Goal: Information Seeking & Learning: Learn about a topic

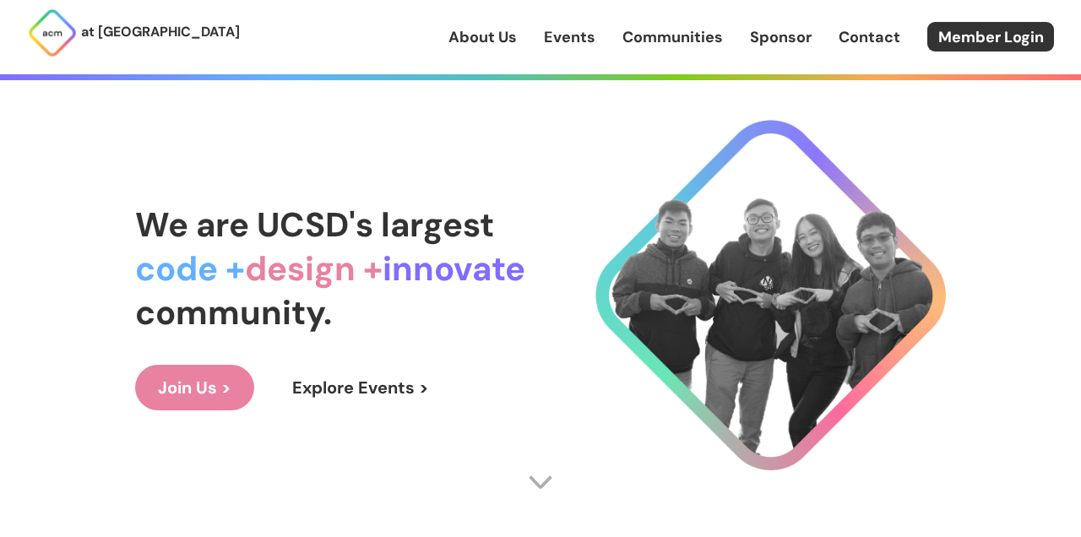
click at [564, 40] on link "Events" at bounding box center [570, 37] width 52 height 22
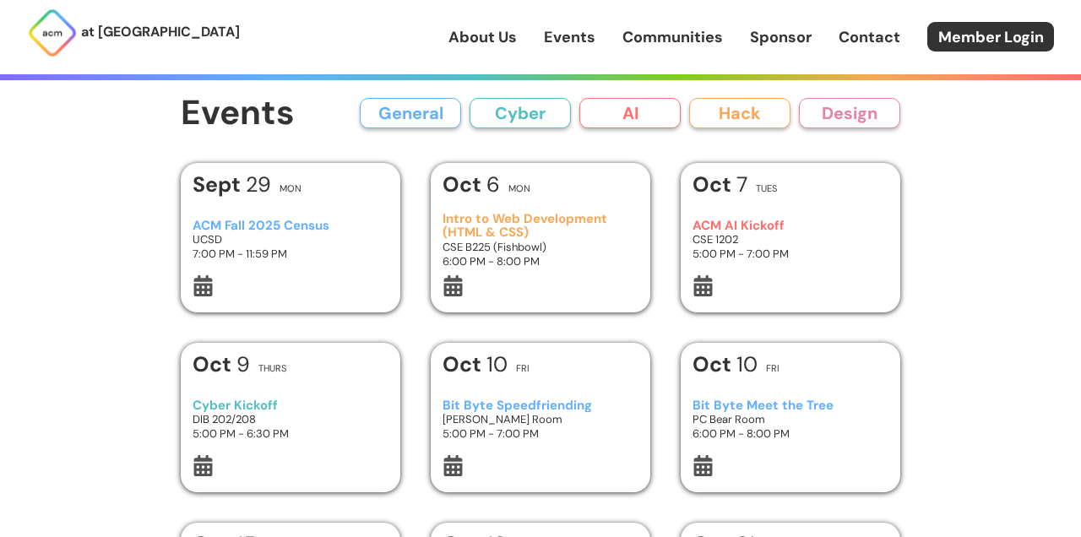
click at [744, 218] on div "ACM AI Kickoff CSE 1202 5:00 PM - 7:00 PM" at bounding box center [791, 239] width 197 height 71
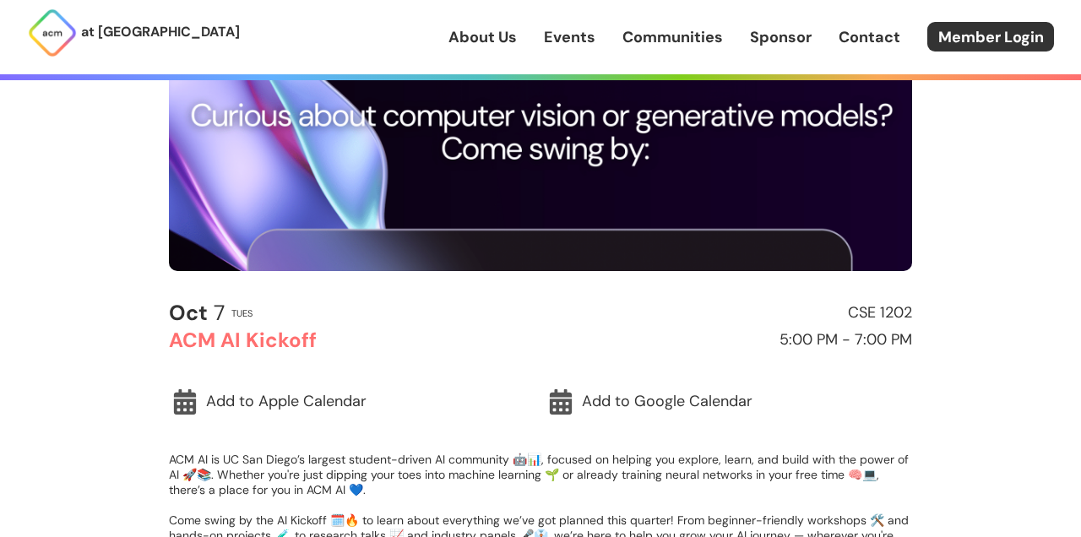
scroll to position [95, 0]
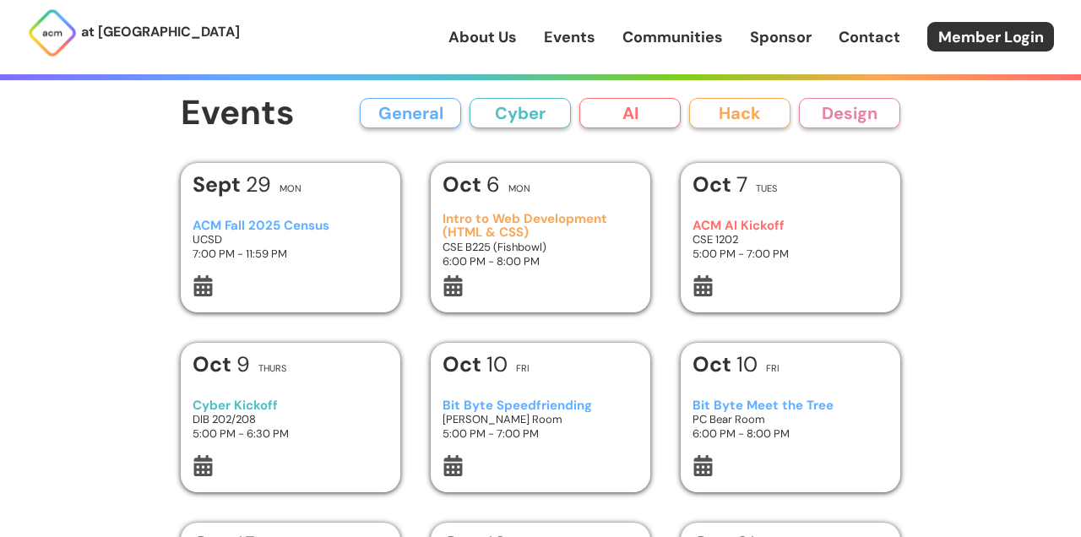
click at [728, 232] on h3 "CSE 1202" at bounding box center [791, 239] width 197 height 14
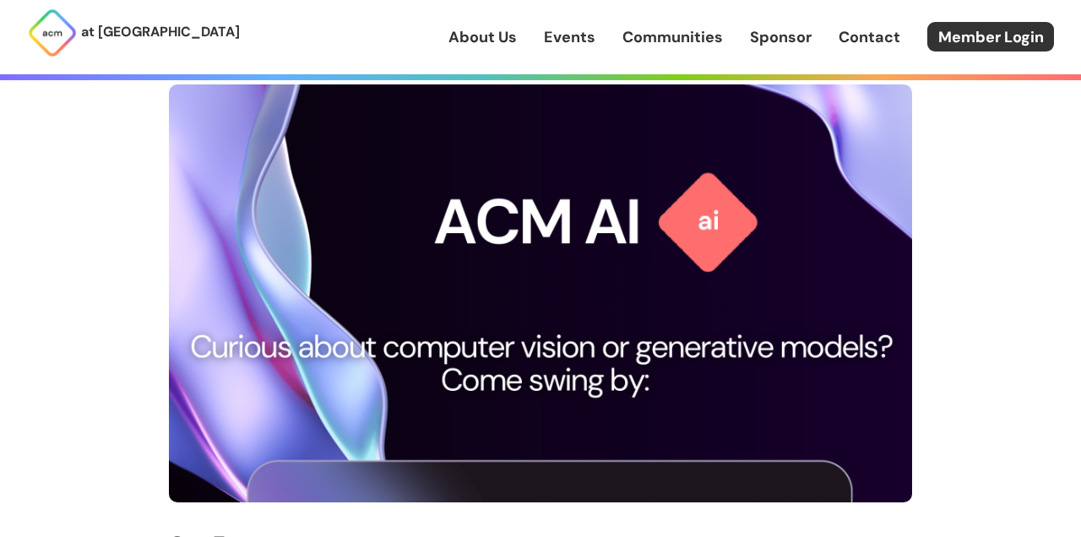
scroll to position [75, 0]
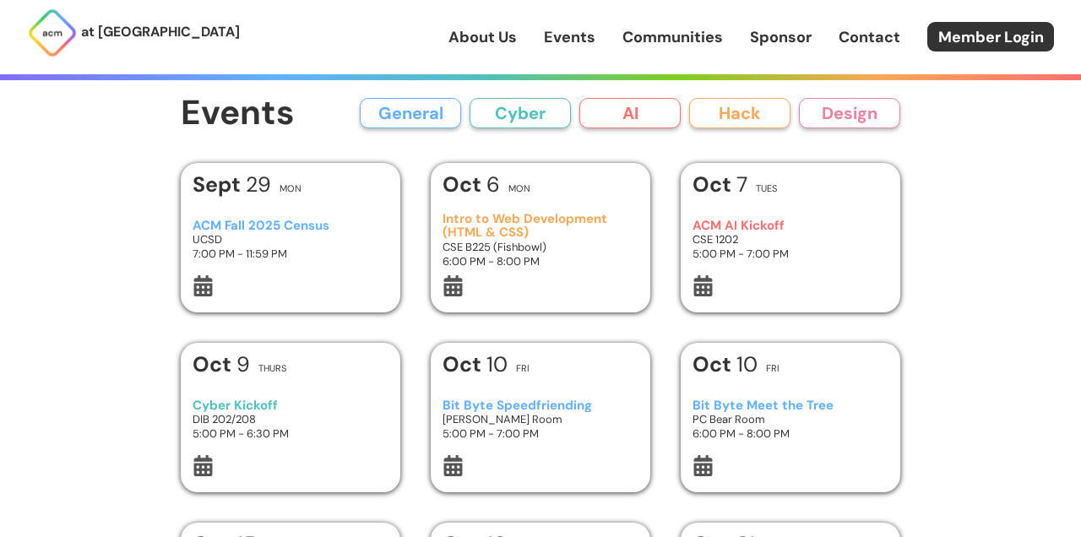
click at [497, 221] on h3 "Intro to Web Development (HTML & CSS)" at bounding box center [541, 226] width 197 height 28
click at [768, 410] on h3 "Bit Byte Meet the Tree" at bounding box center [791, 406] width 197 height 14
click at [498, 407] on h3 "Bit Byte Speedfriending" at bounding box center [541, 406] width 197 height 14
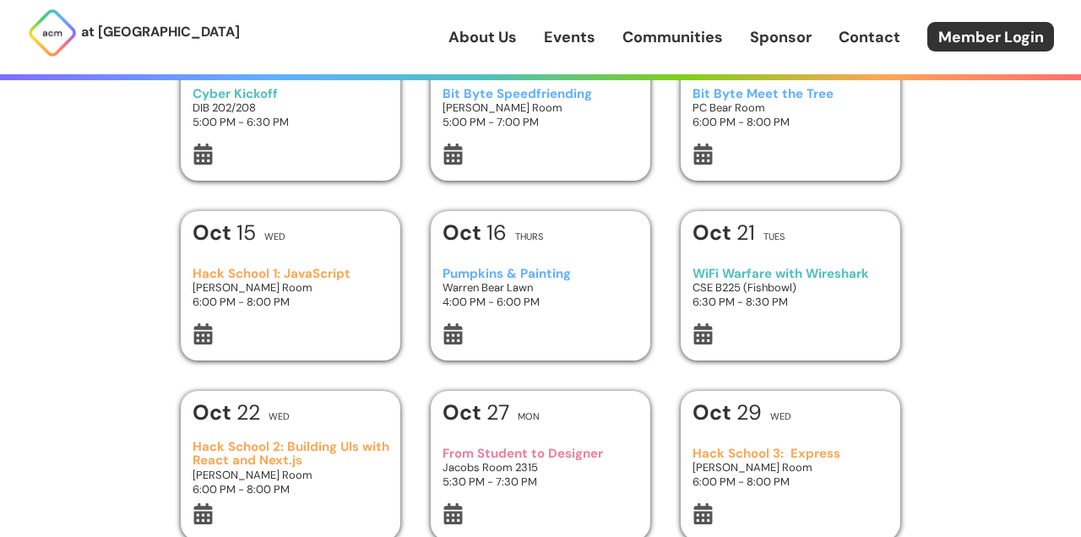
scroll to position [313, 0]
click at [217, 92] on h3 "Cyber Kickoff" at bounding box center [291, 93] width 197 height 14
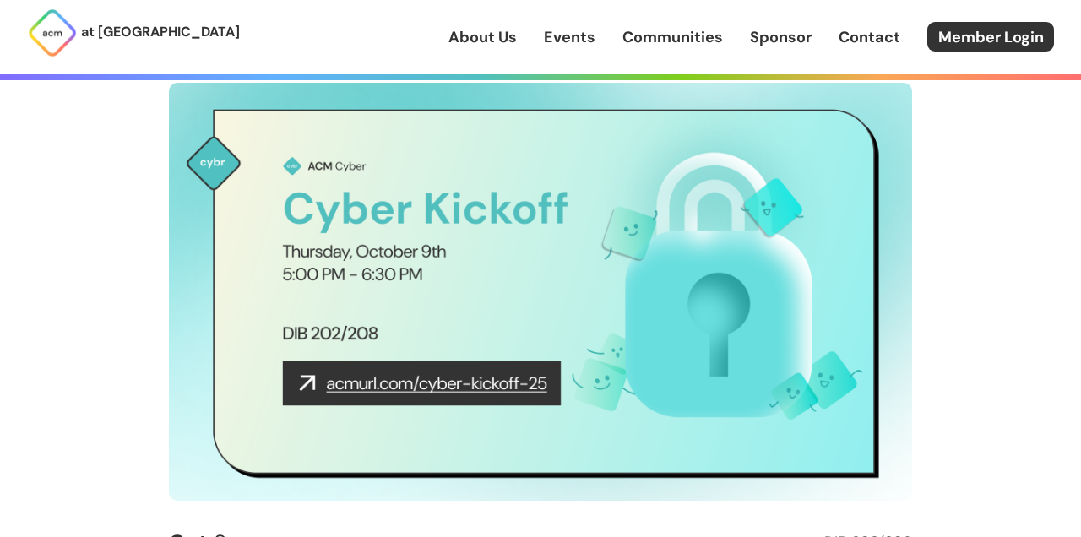
scroll to position [108, 0]
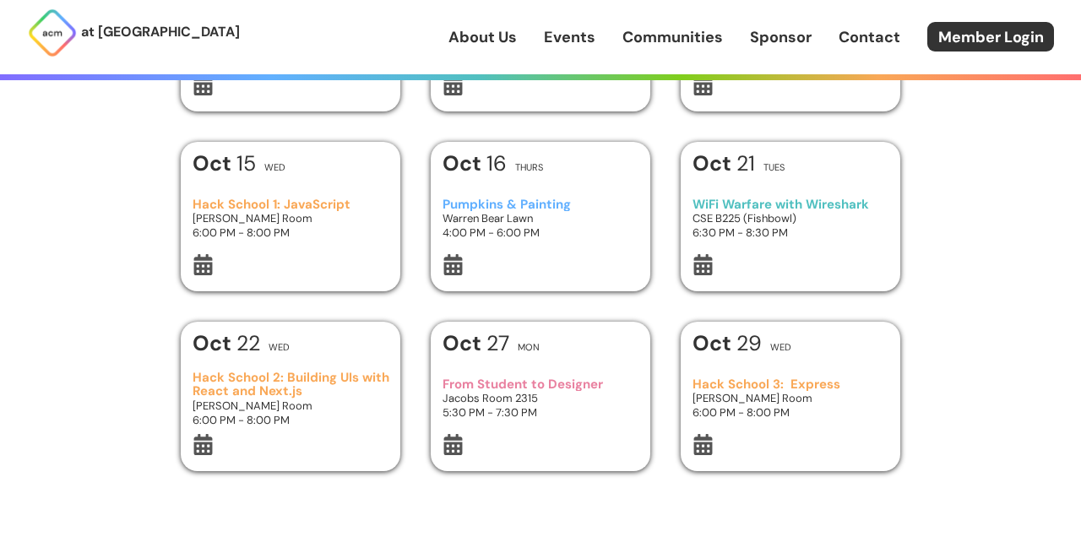
click at [552, 381] on h3 "From Student to Designer" at bounding box center [541, 385] width 197 height 14
click at [764, 380] on h3 "Hack School 3: Express" at bounding box center [791, 385] width 197 height 14
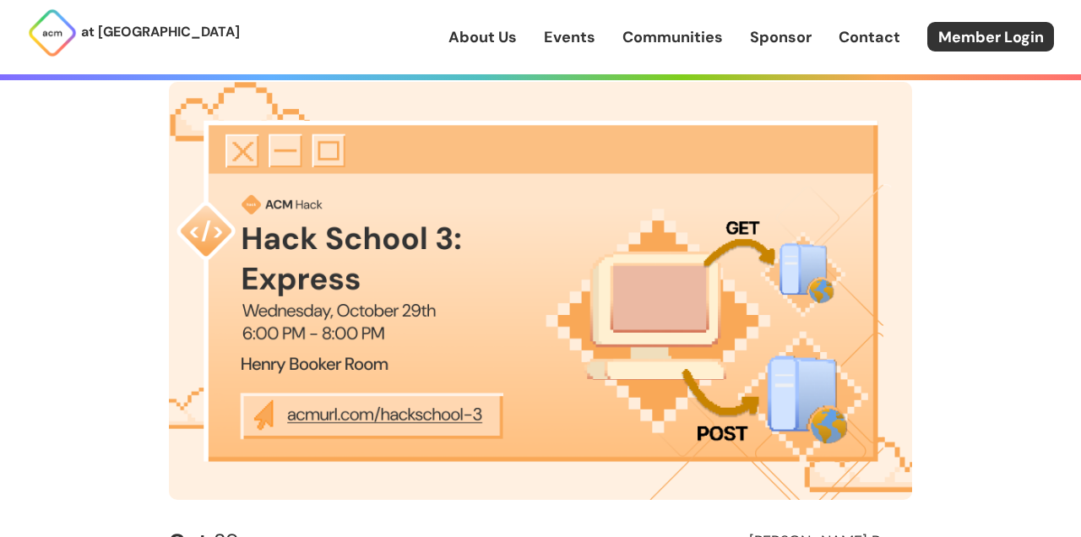
scroll to position [98, 0]
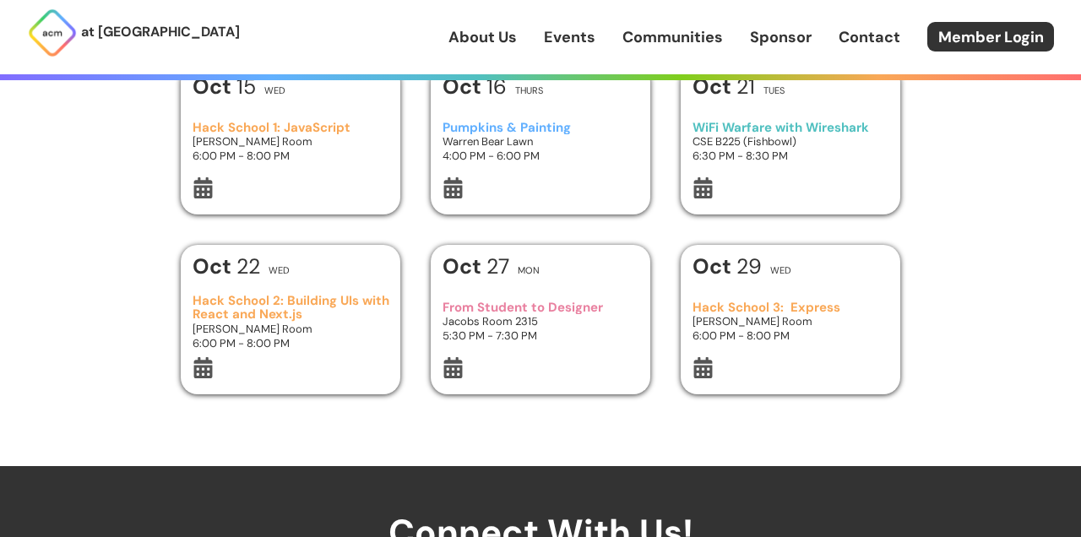
click at [759, 309] on h3 "Hack School 3: Express" at bounding box center [791, 308] width 197 height 14
click at [508, 129] on h3 "Pumpkins & Painting" at bounding box center [541, 128] width 197 height 14
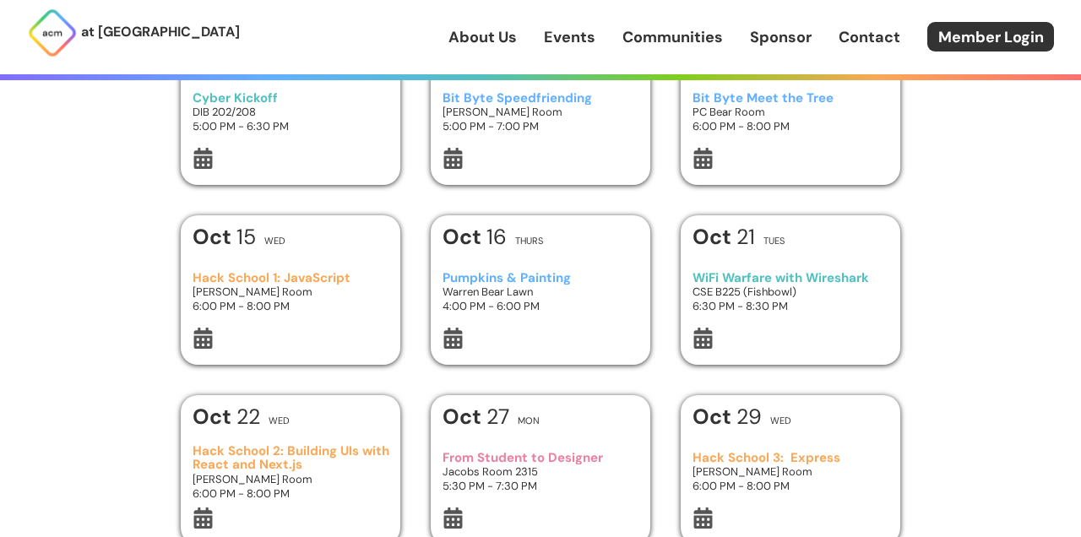
click at [331, 276] on h3 "Hack School 1: JavaScript" at bounding box center [291, 278] width 197 height 14
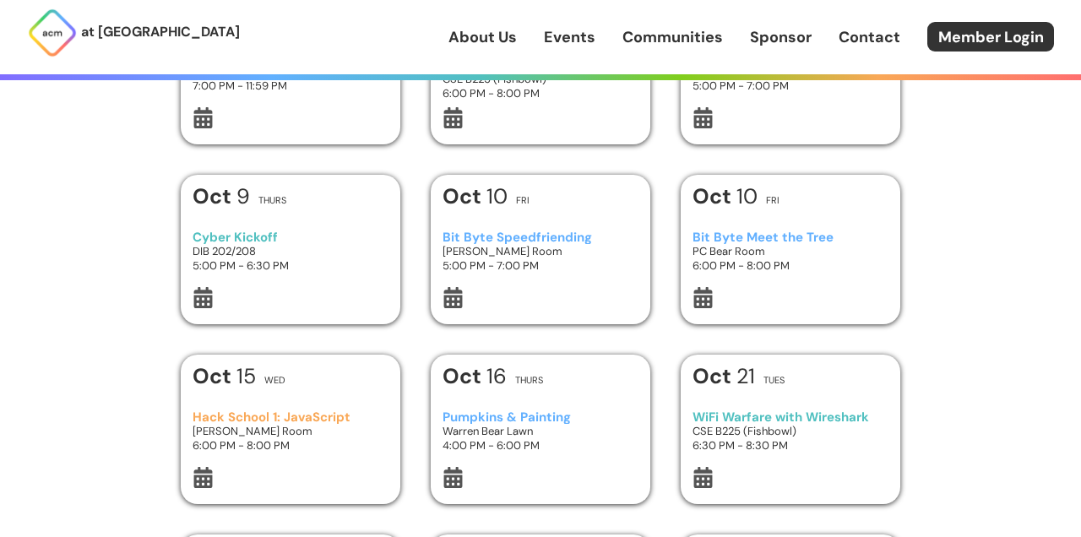
click at [275, 234] on h3 "Cyber Kickoff" at bounding box center [291, 238] width 197 height 14
click at [793, 242] on h3 "Bit Byte Meet the Tree" at bounding box center [791, 238] width 197 height 14
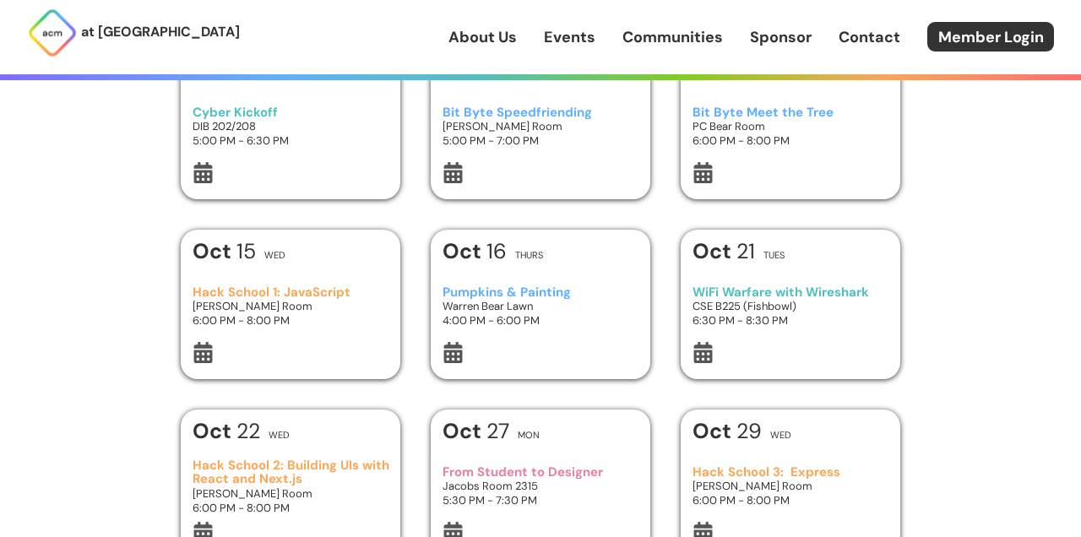
scroll to position [318, 0]
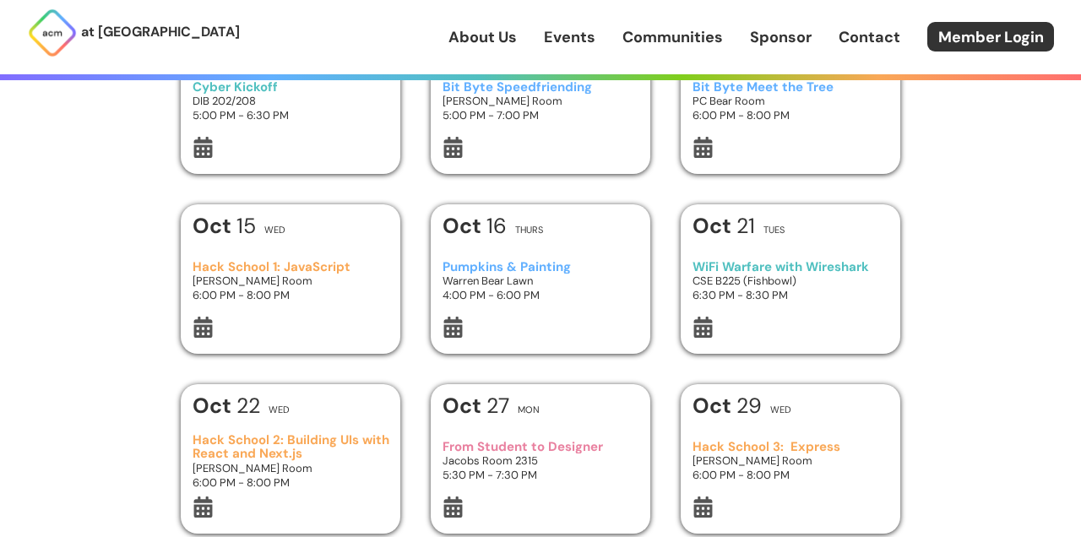
click at [484, 264] on h3 "Pumpkins & Painting" at bounding box center [541, 267] width 197 height 14
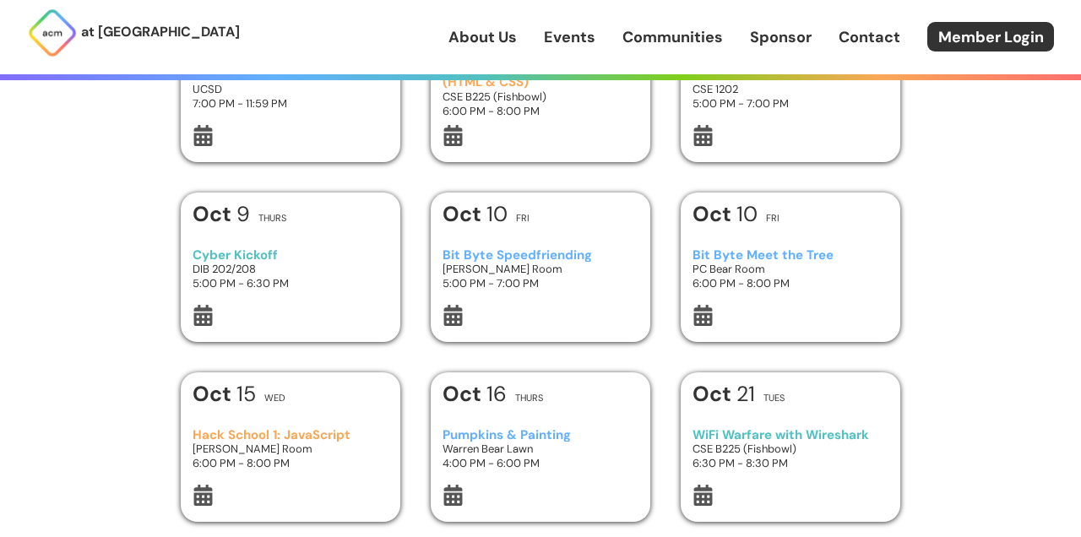
click at [756, 258] on h3 "Bit Byte Meet the Tree" at bounding box center [791, 255] width 197 height 14
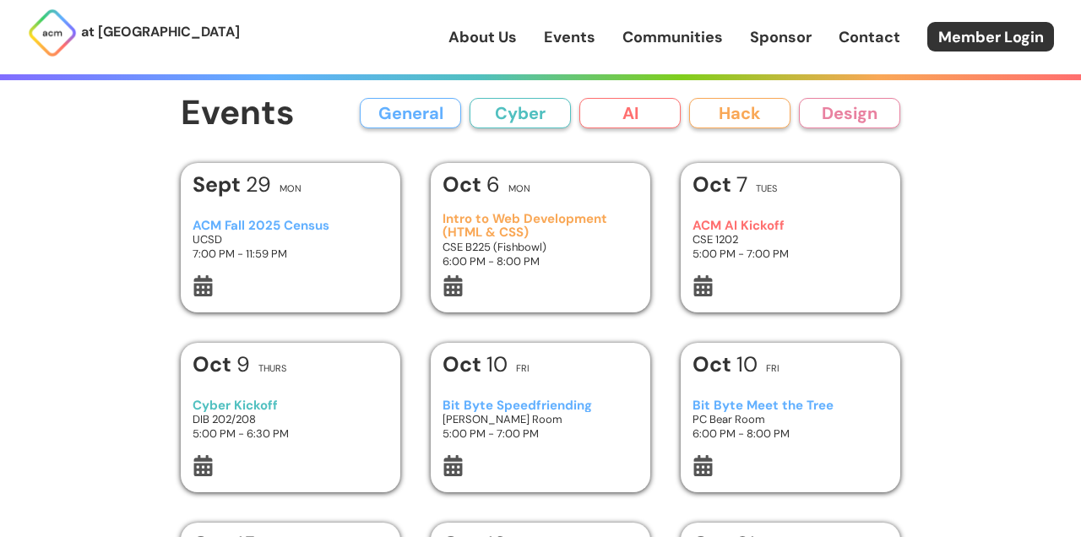
click at [735, 225] on h3 "ACM AI Kickoff" at bounding box center [791, 226] width 197 height 14
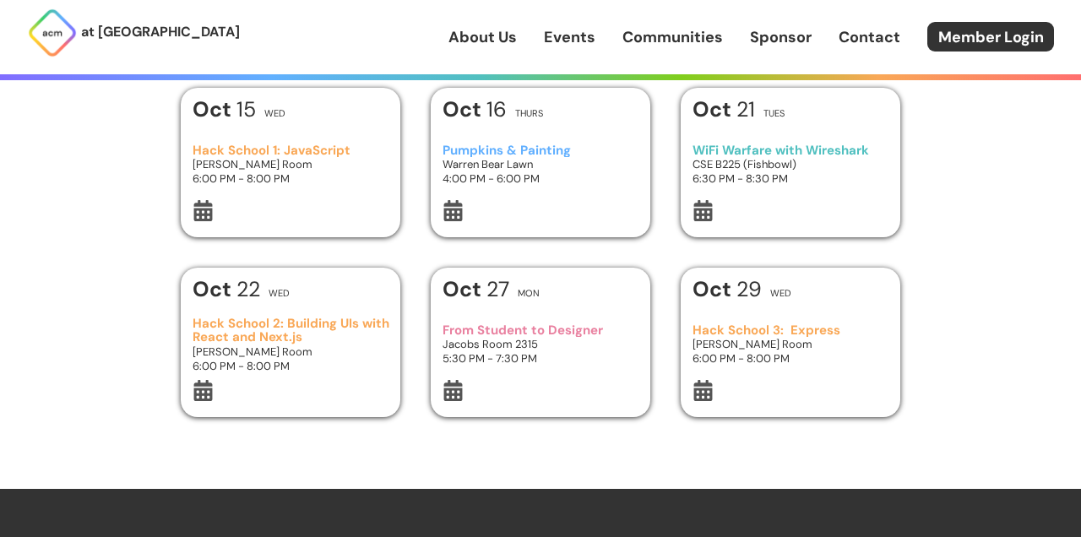
click at [759, 329] on h3 "Hack School 3: Express" at bounding box center [791, 331] width 197 height 14
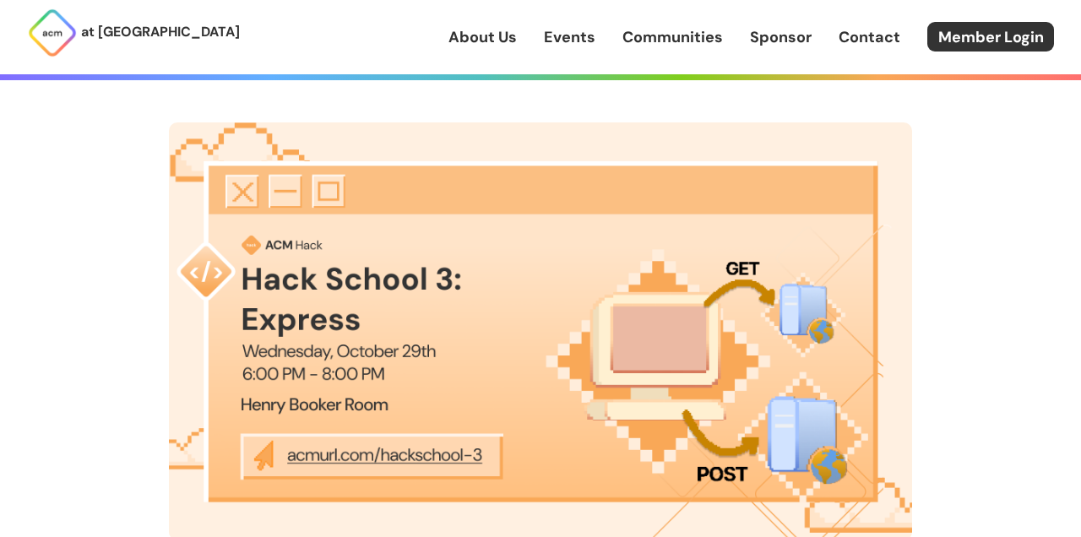
scroll to position [49, 0]
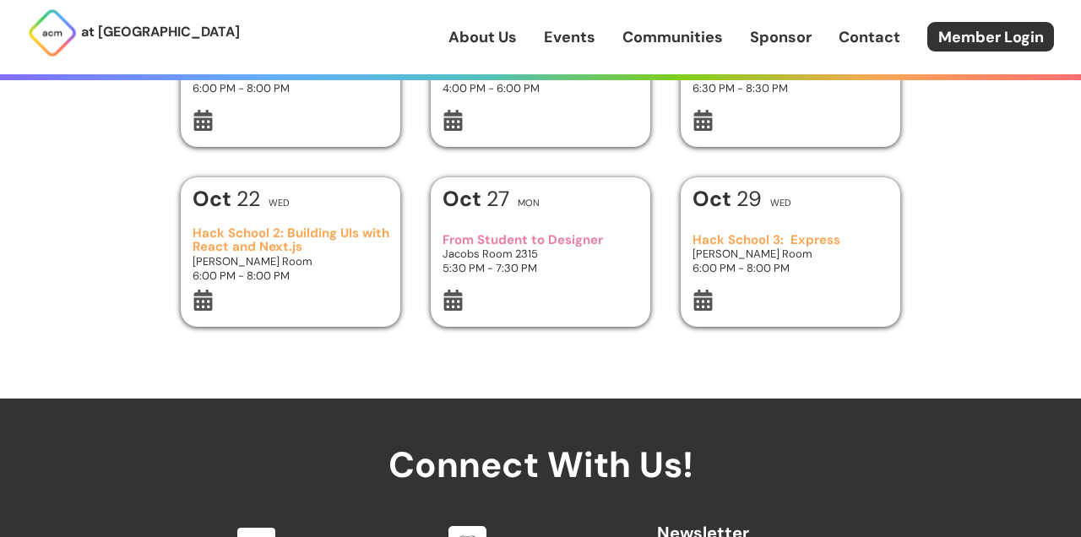
click at [470, 242] on h3 "From Student to Designer" at bounding box center [541, 240] width 197 height 14
click at [475, 239] on h3 "From Student to Designer" at bounding box center [541, 240] width 197 height 14
click at [291, 239] on h3 "Hack School 2: Building UIs with React and Next.js" at bounding box center [291, 240] width 197 height 28
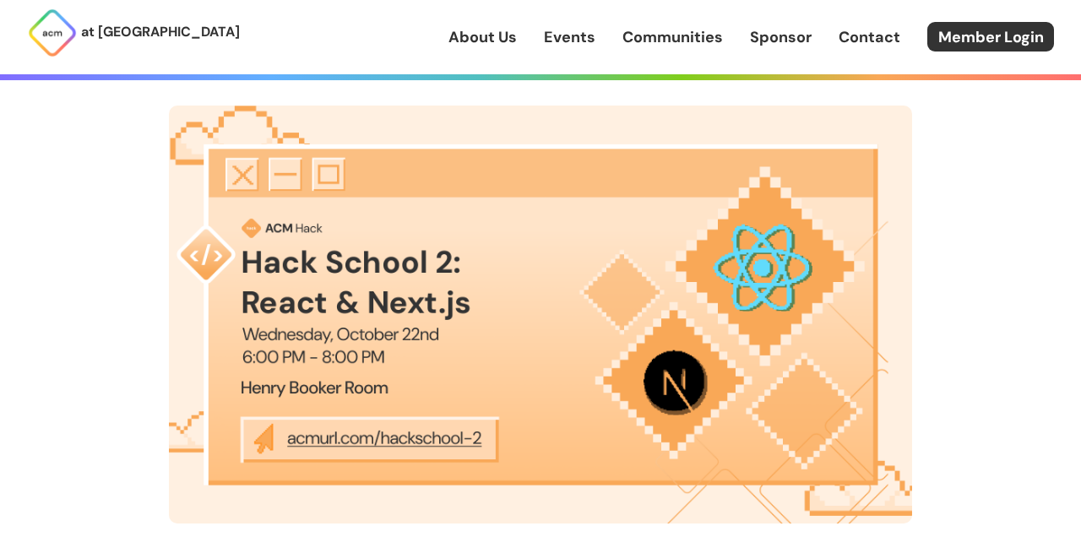
scroll to position [68, 0]
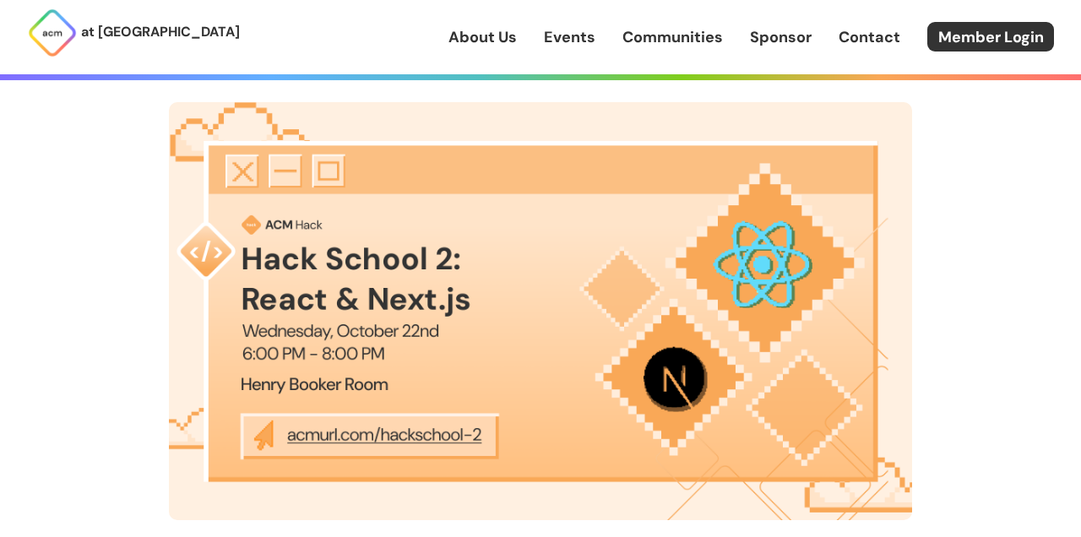
click at [489, 317] on img at bounding box center [540, 311] width 743 height 418
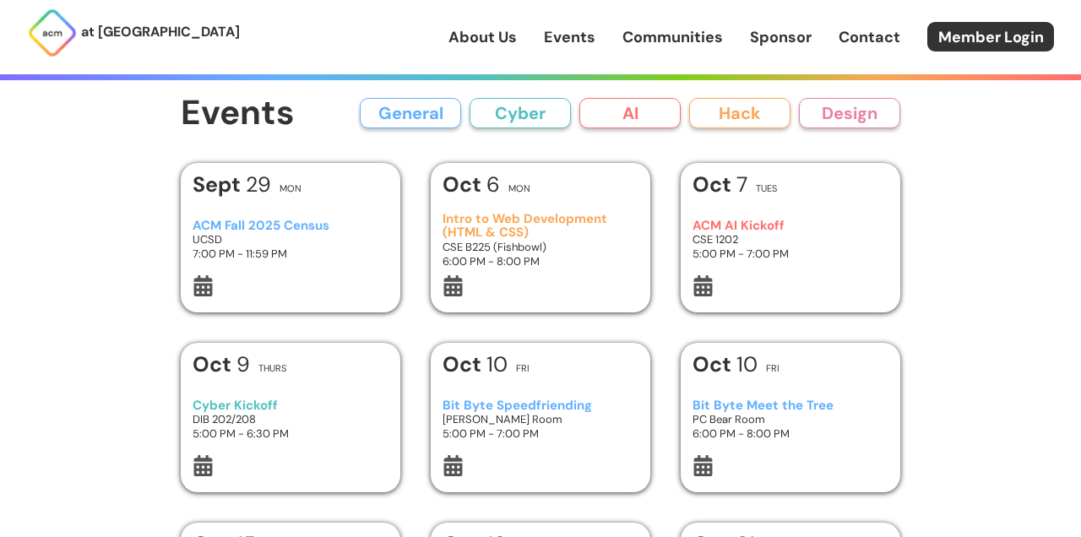
click at [300, 223] on h3 "ACM Fall 2025 Census" at bounding box center [291, 226] width 197 height 14
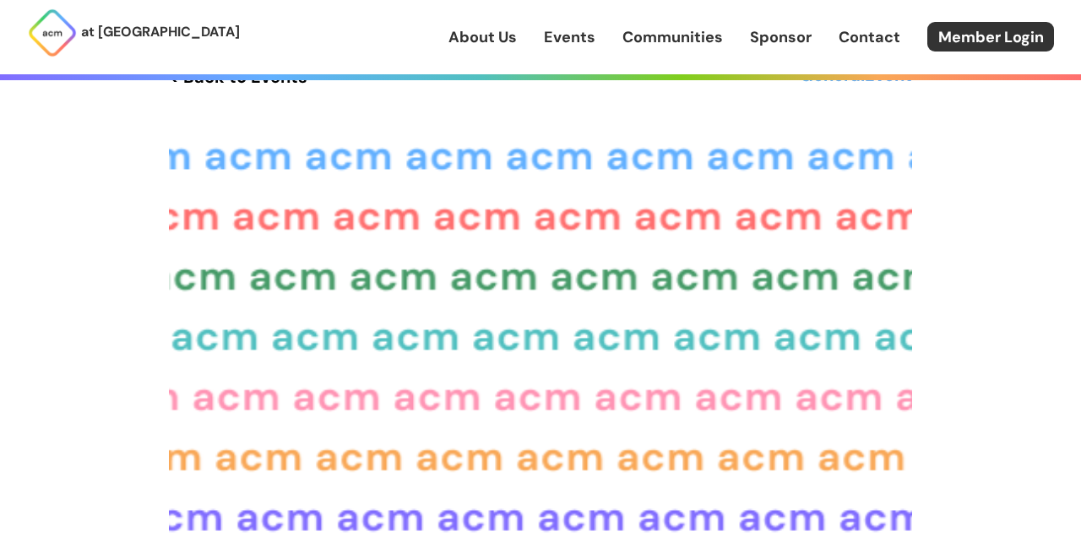
scroll to position [46, 0]
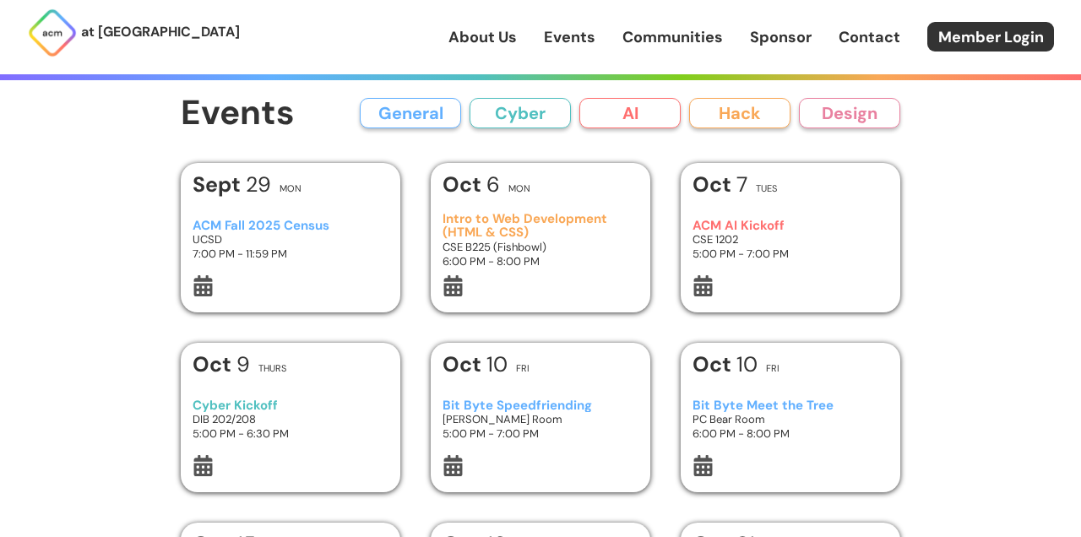
click at [524, 219] on h3 "Intro to Web Development (HTML & CSS)" at bounding box center [541, 226] width 197 height 28
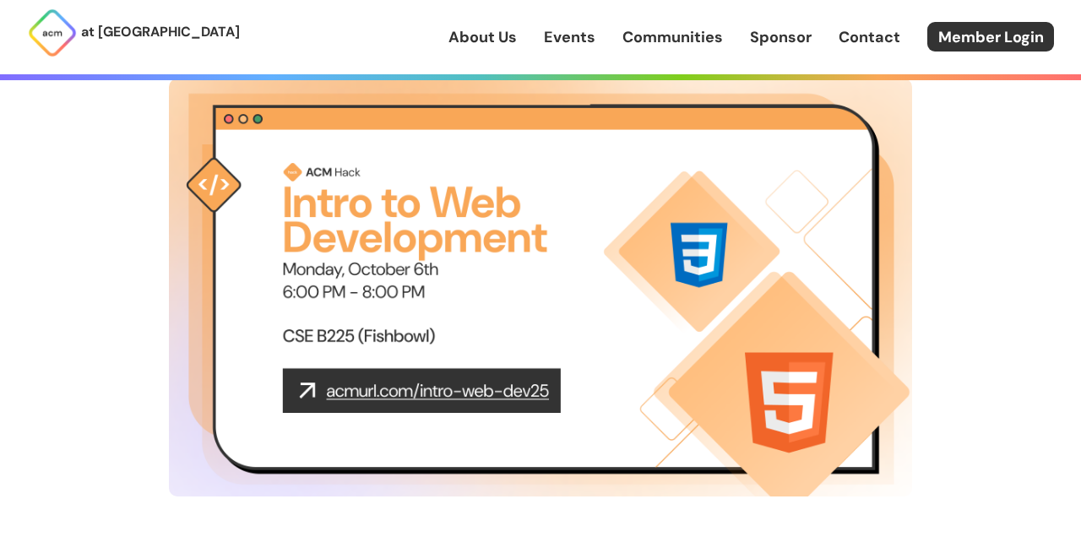
scroll to position [90, 0]
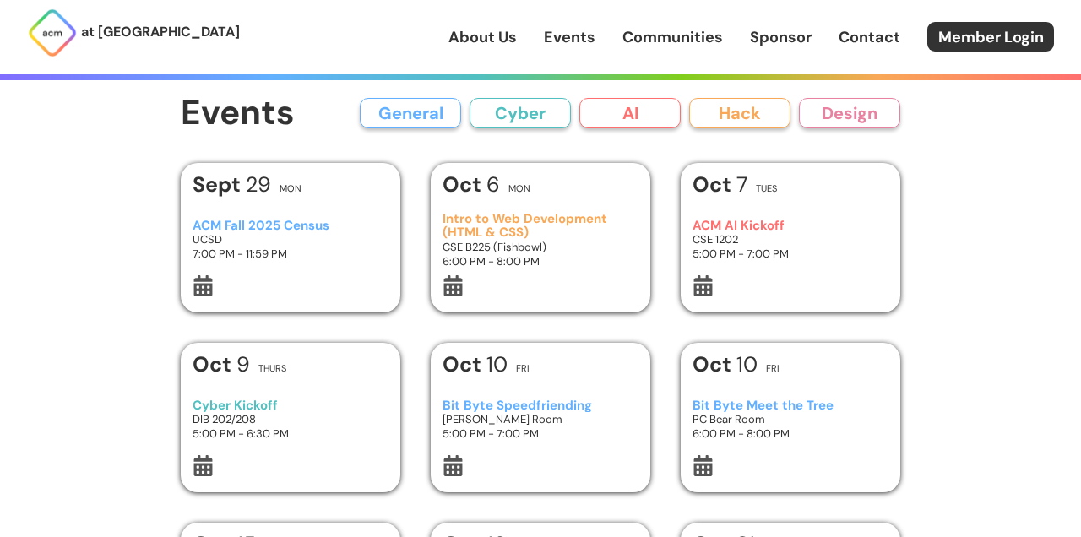
click at [757, 226] on h3 "ACM AI Kickoff" at bounding box center [791, 226] width 197 height 14
click at [482, 397] on div "Bit Byte Speedfriending [PERSON_NAME] Room 5:00 PM - 7:00 PM" at bounding box center [541, 419] width 197 height 71
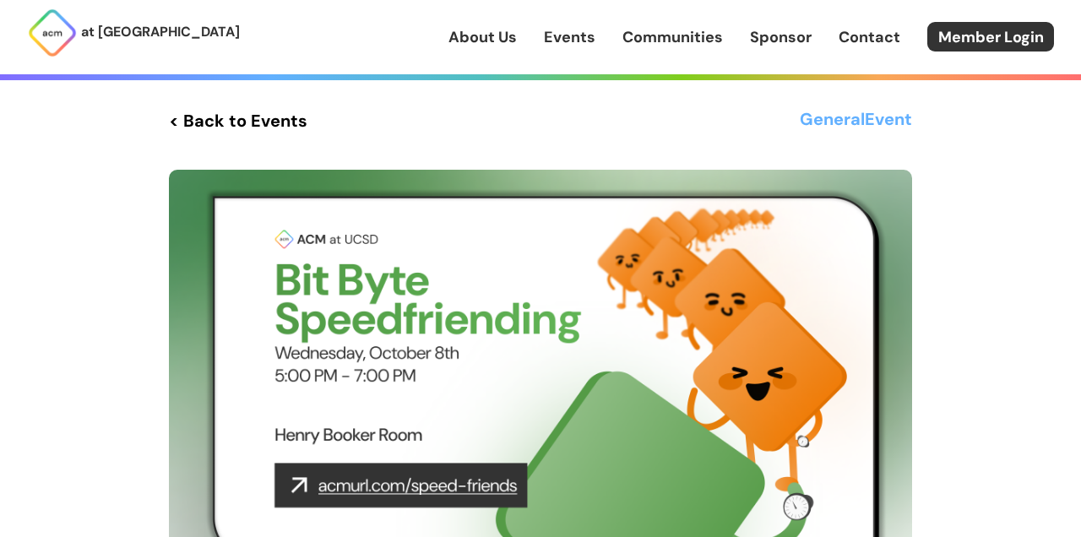
click at [223, 109] on link "< Back to Events" at bounding box center [238, 121] width 139 height 30
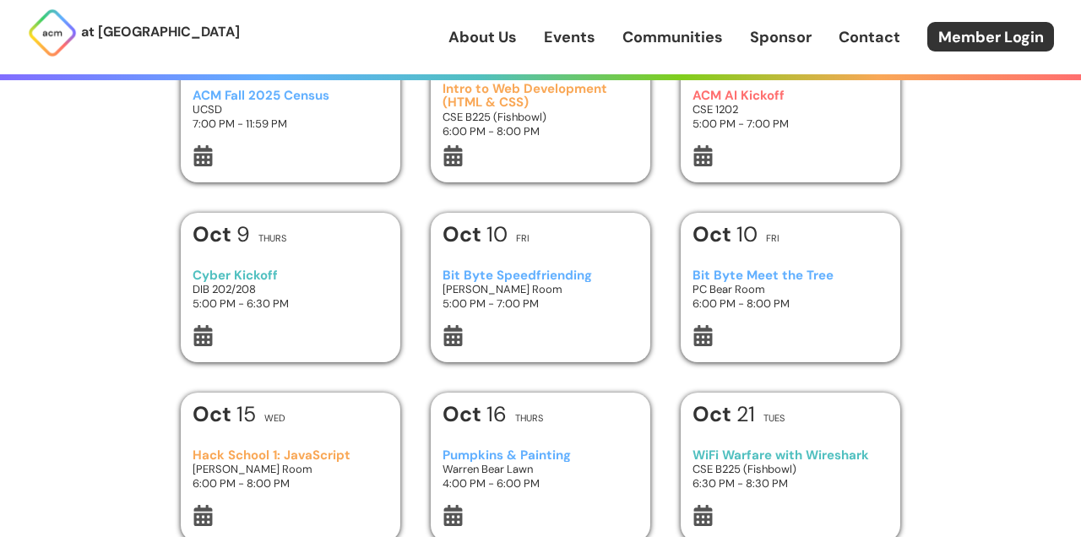
scroll to position [137, 0]
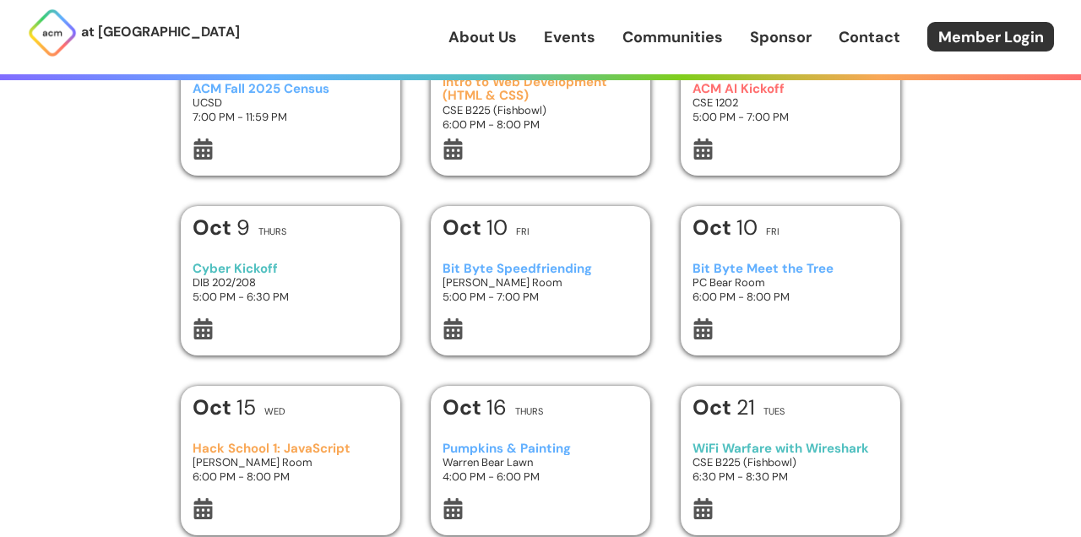
click at [502, 262] on h3 "Bit Byte Speedfriending" at bounding box center [541, 269] width 197 height 14
click at [789, 275] on h3 "Bit Byte Meet the Tree" at bounding box center [791, 269] width 197 height 14
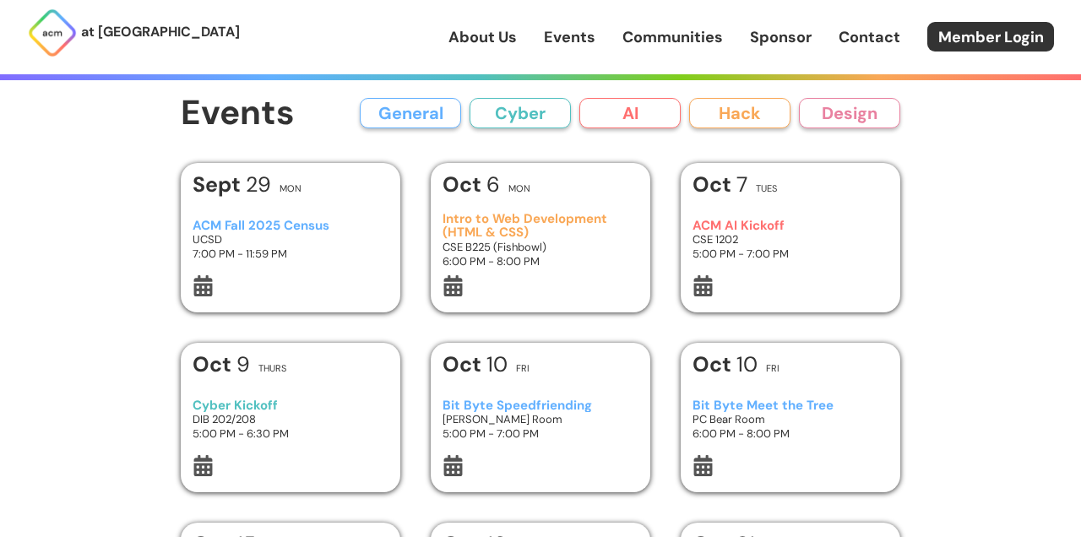
click at [742, 226] on h3 "ACM AI Kickoff" at bounding box center [791, 226] width 197 height 14
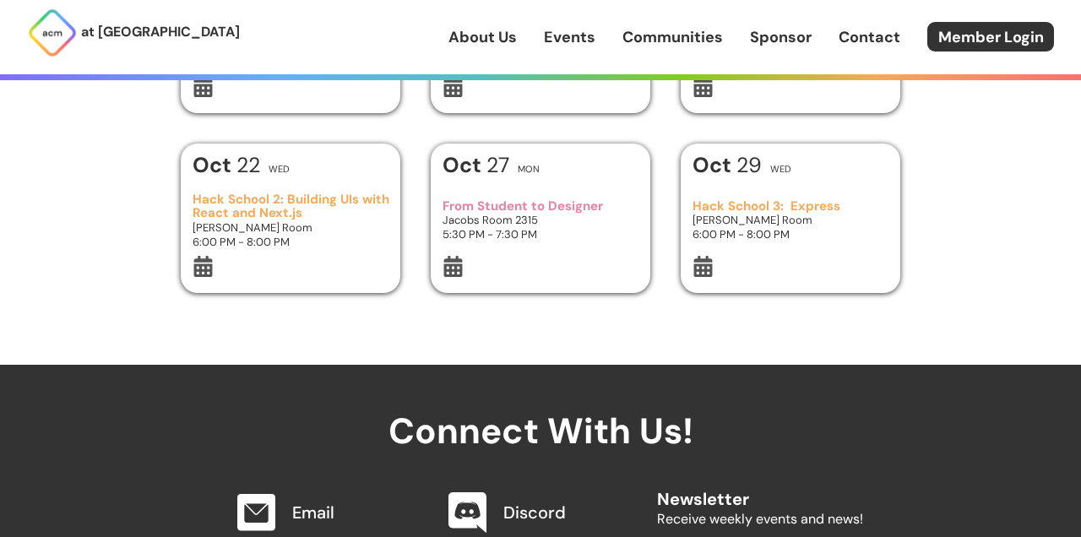
click at [731, 204] on h3 "Hack School 3: Express" at bounding box center [791, 206] width 197 height 14
click at [511, 208] on h3 "From Student to Designer" at bounding box center [541, 206] width 197 height 14
click at [289, 219] on h3 "Hack School 2: Building UIs with React and Next.js" at bounding box center [291, 207] width 197 height 28
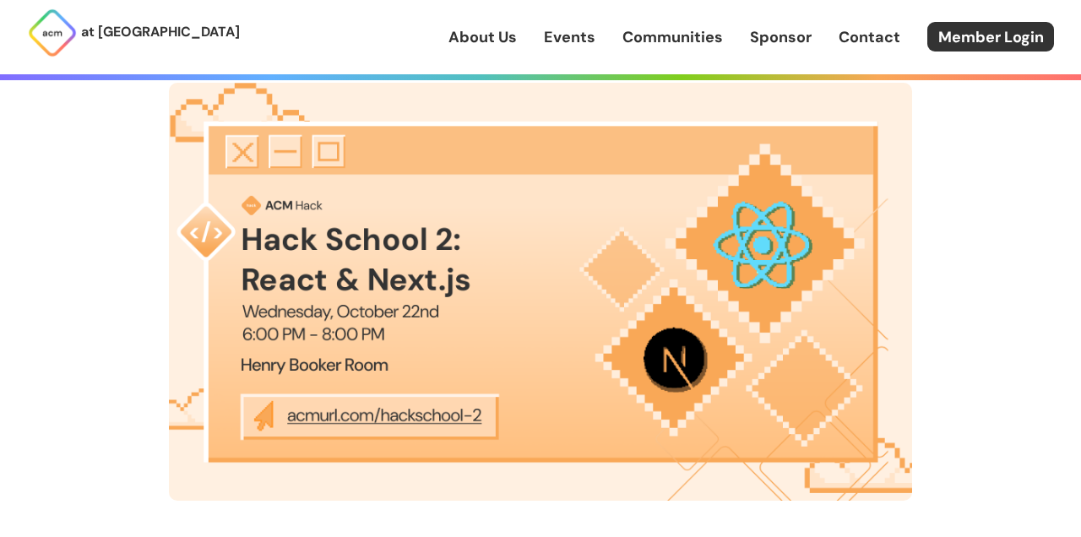
scroll to position [90, 0]
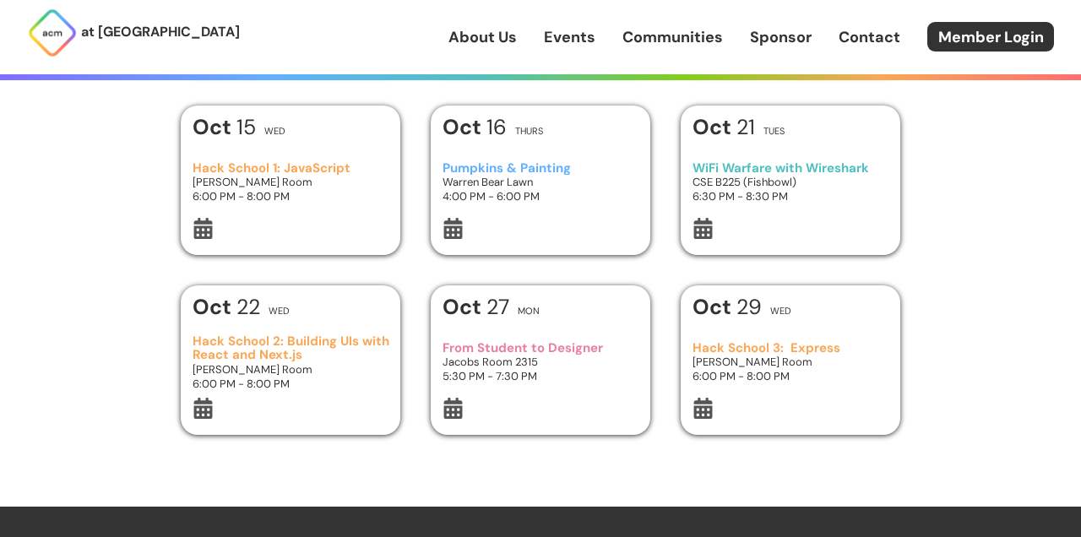
click at [254, 173] on h3 "Hack School 1: JavaScript" at bounding box center [291, 168] width 197 height 14
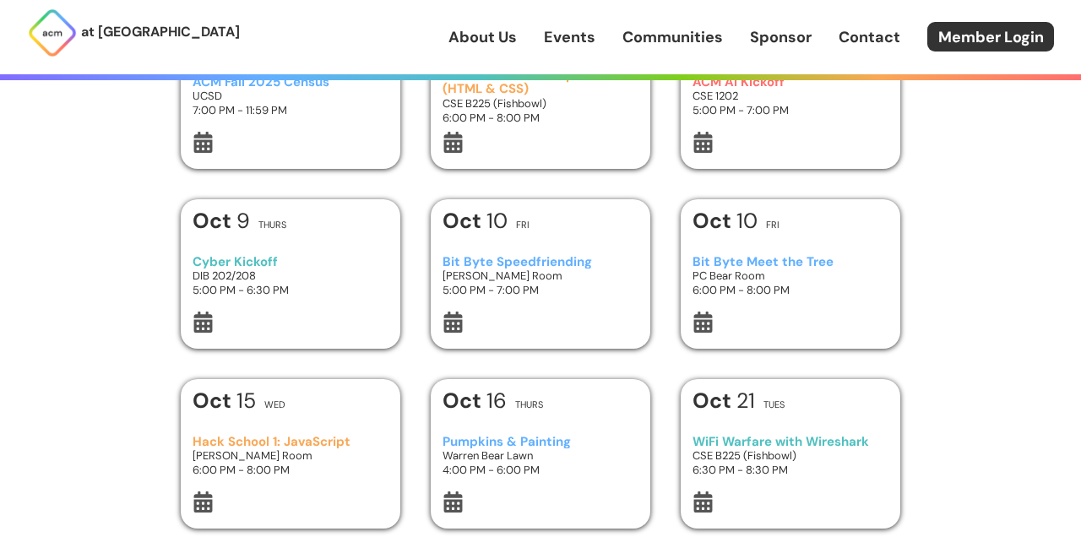
click at [520, 257] on h3 "Bit Byte Speedfriending" at bounding box center [541, 262] width 197 height 14
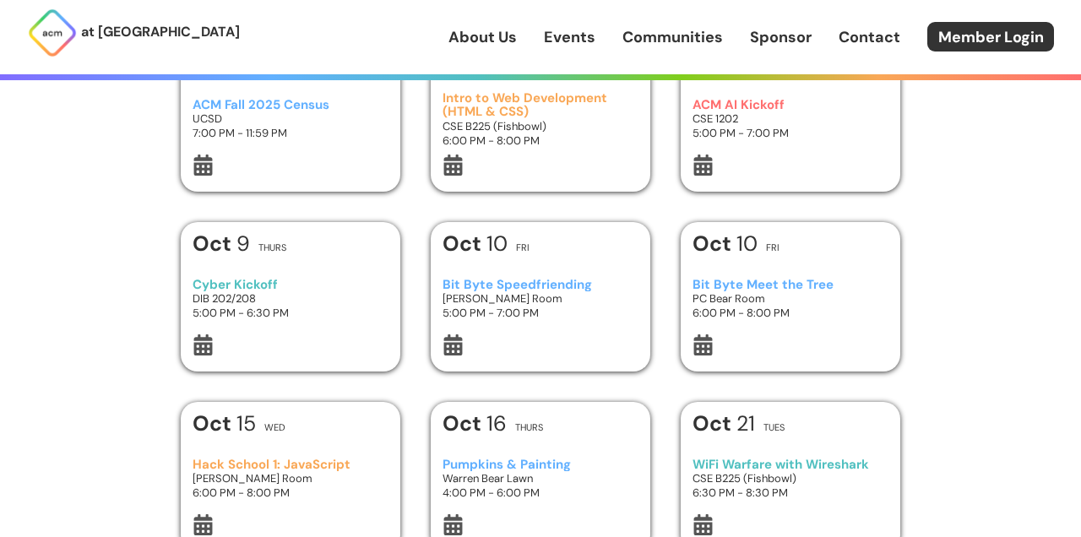
click at [251, 274] on div "Cyber Kickoff DIB 202/208 5:00 PM - 6:30 PM" at bounding box center [291, 299] width 197 height 71
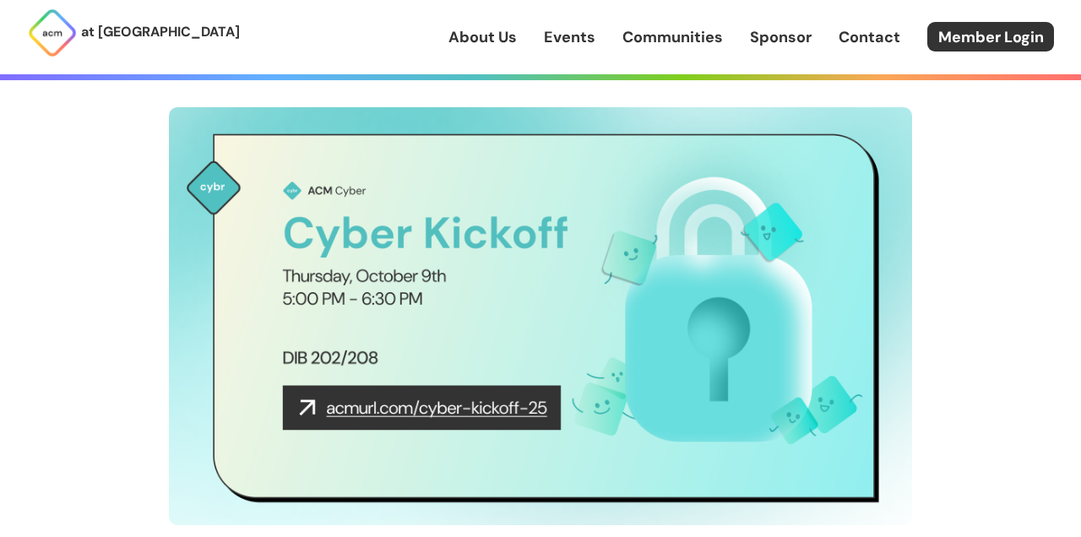
scroll to position [63, 0]
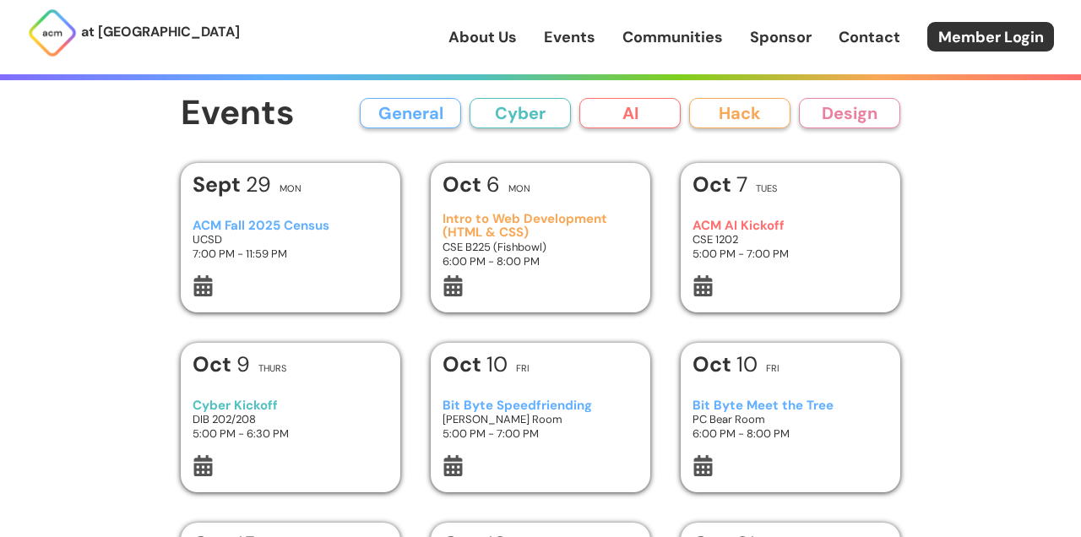
click at [754, 234] on h3 "CSE 1202" at bounding box center [791, 239] width 197 height 14
click at [268, 218] on div "ACM Fall 2025 Census UCSD 7:00 PM - 11:59 PM" at bounding box center [291, 239] width 197 height 71
click at [499, 403] on h3 "Bit Byte Speedfriending" at bounding box center [541, 406] width 197 height 14
